Goal: Information Seeking & Learning: Learn about a topic

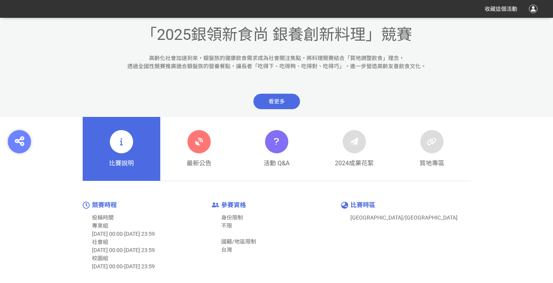
scroll to position [271, 0]
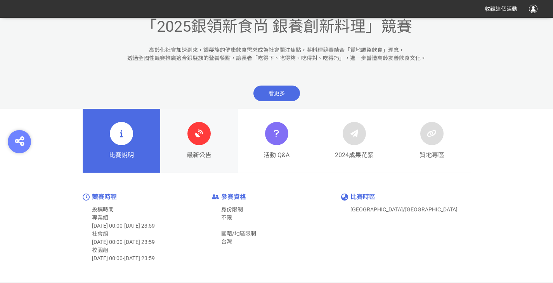
click at [198, 151] on span "最新公告" at bounding box center [198, 155] width 25 height 9
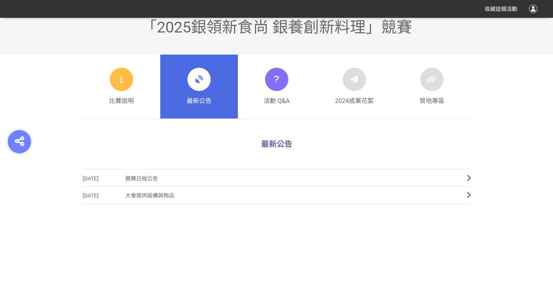
scroll to position [271, 0]
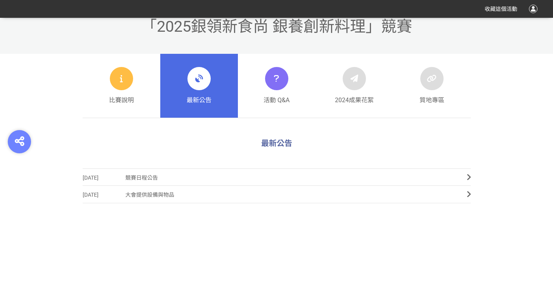
click at [459, 176] on link "2025-07-09 競賽日程公告" at bounding box center [277, 177] width 388 height 17
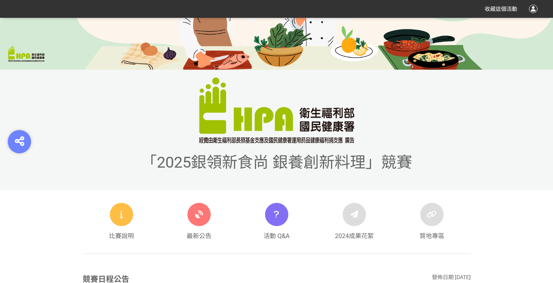
scroll to position [233, 0]
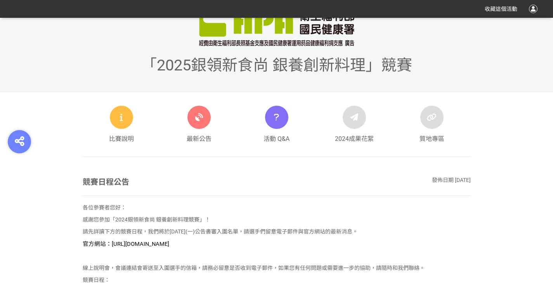
click at [169, 243] on span "官方網站：https://contest.bhuntr.com/tw/GDHealthy/home/" at bounding box center [126, 244] width 86 height 7
drag, startPoint x: 111, startPoint y: 242, endPoint x: 235, endPoint y: 242, distance: 124.5
click at [169, 242] on span "官方網站：https://contest.bhuntr.com/tw/GDHealthy/home/" at bounding box center [126, 244] width 86 height 7
copy span "https://contest.bhuntr.com/tw/GDHealthy/home/"
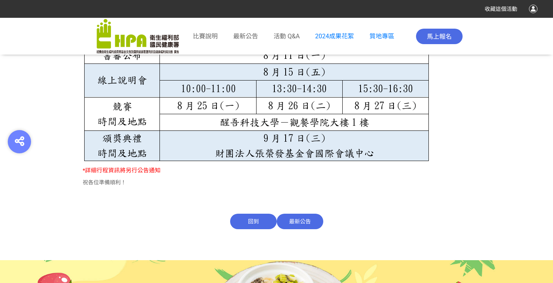
scroll to position [568, 0]
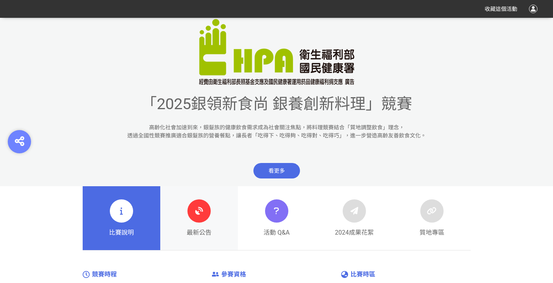
click at [192, 224] on div "最新公告" at bounding box center [198, 219] width 25 height 38
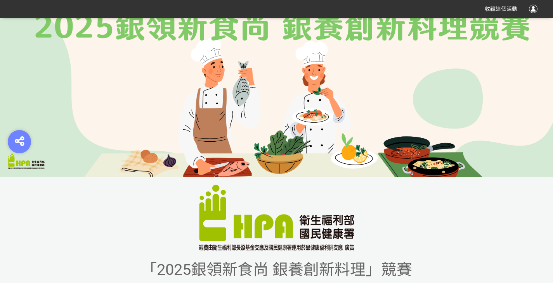
scroll to position [310, 0]
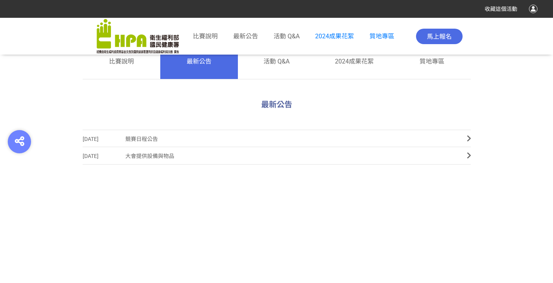
click at [221, 60] on div "比賽說明 最新公告 活動 Q&A 2024成果花絮 質地專區" at bounding box center [297, 36] width 209 height 48
click at [250, 35] on span "最新公告" at bounding box center [245, 36] width 25 height 7
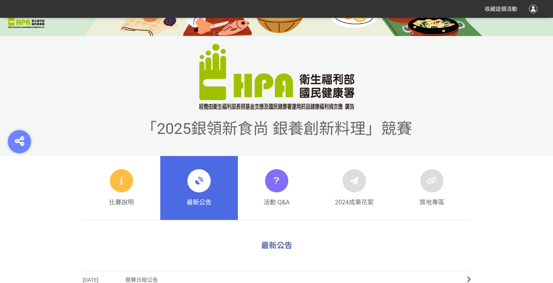
scroll to position [155, 0]
